Goal: Book appointment/travel/reservation

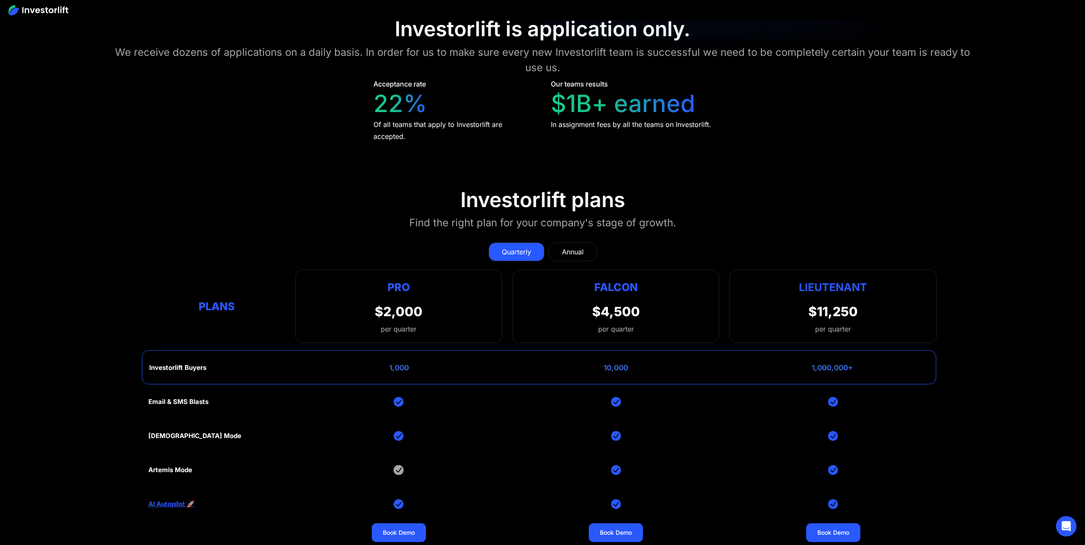
scroll to position [3604, 0]
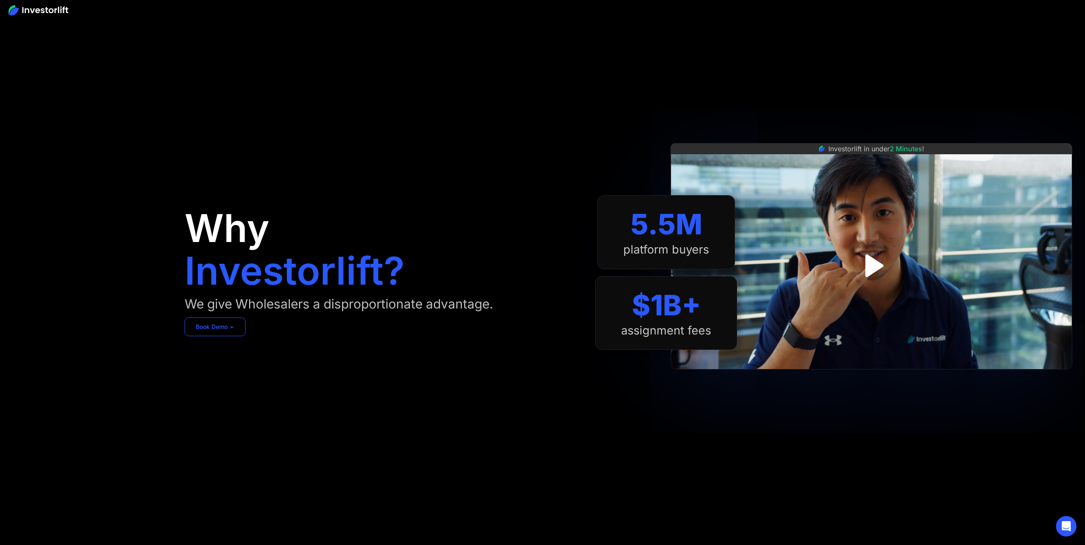
click at [230, 330] on link "Book Demo ➢" at bounding box center [215, 327] width 61 height 19
